Goal: Transaction & Acquisition: Book appointment/travel/reservation

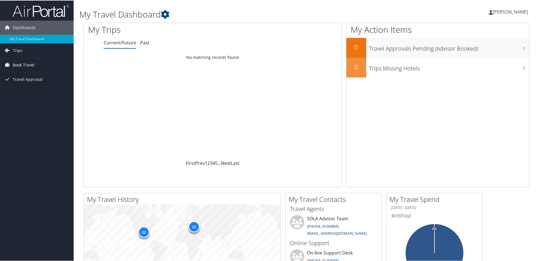
click at [31, 60] on span "Book Travel" at bounding box center [24, 64] width 22 height 14
click at [28, 84] on link "Book/Manage Online Trips" at bounding box center [37, 84] width 74 height 8
